Goal: Information Seeking & Learning: Check status

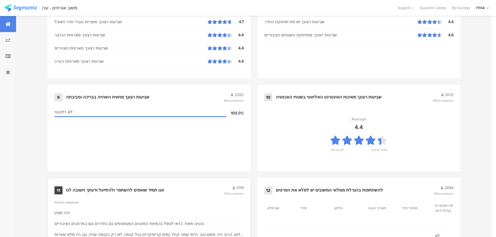
scroll to position [602, 0]
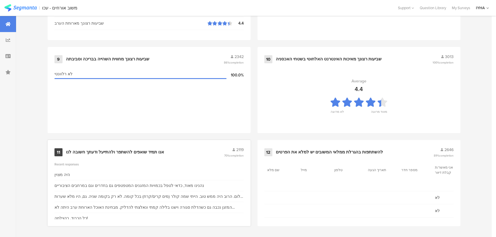
click at [80, 152] on div "אנו תמיד שואפים להשתפר ולהתייעל ודעתך חשובה לנו" at bounding box center [115, 153] width 98 height 6
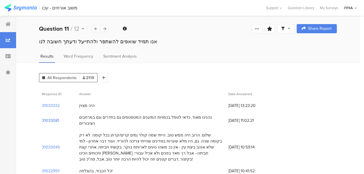
click at [50, 117] on section "31033081" at bounding box center [50, 120] width 17 height 6
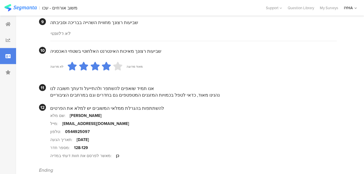
scroll to position [574, 0]
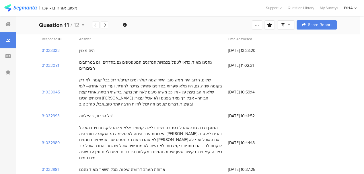
scroll to position [76, 0]
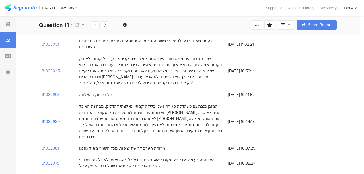
click at [47, 119] on section "31032989" at bounding box center [51, 122] width 18 height 6
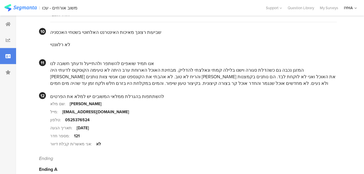
scroll to position [565, 0]
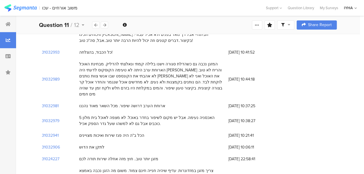
scroll to position [134, 0]
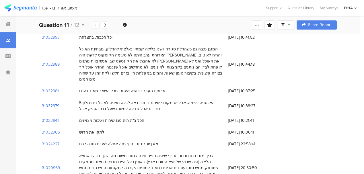
click at [52, 103] on section "31032979" at bounding box center [50, 106] width 17 height 6
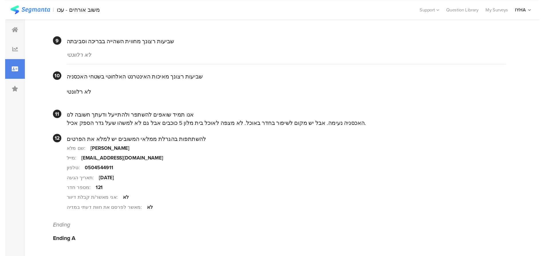
scroll to position [483, 0]
